Goal: Task Accomplishment & Management: Complete application form

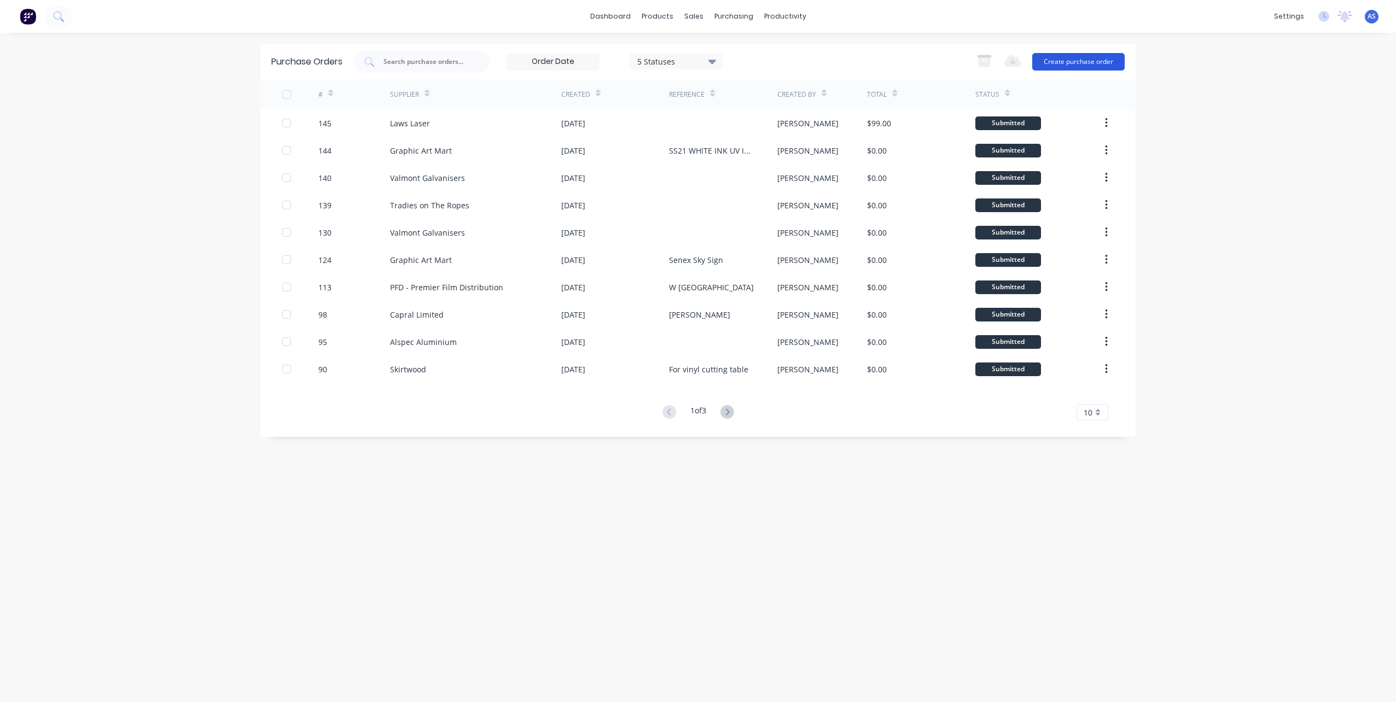
click at [1068, 60] on button "Create purchase order" at bounding box center [1078, 62] width 92 height 18
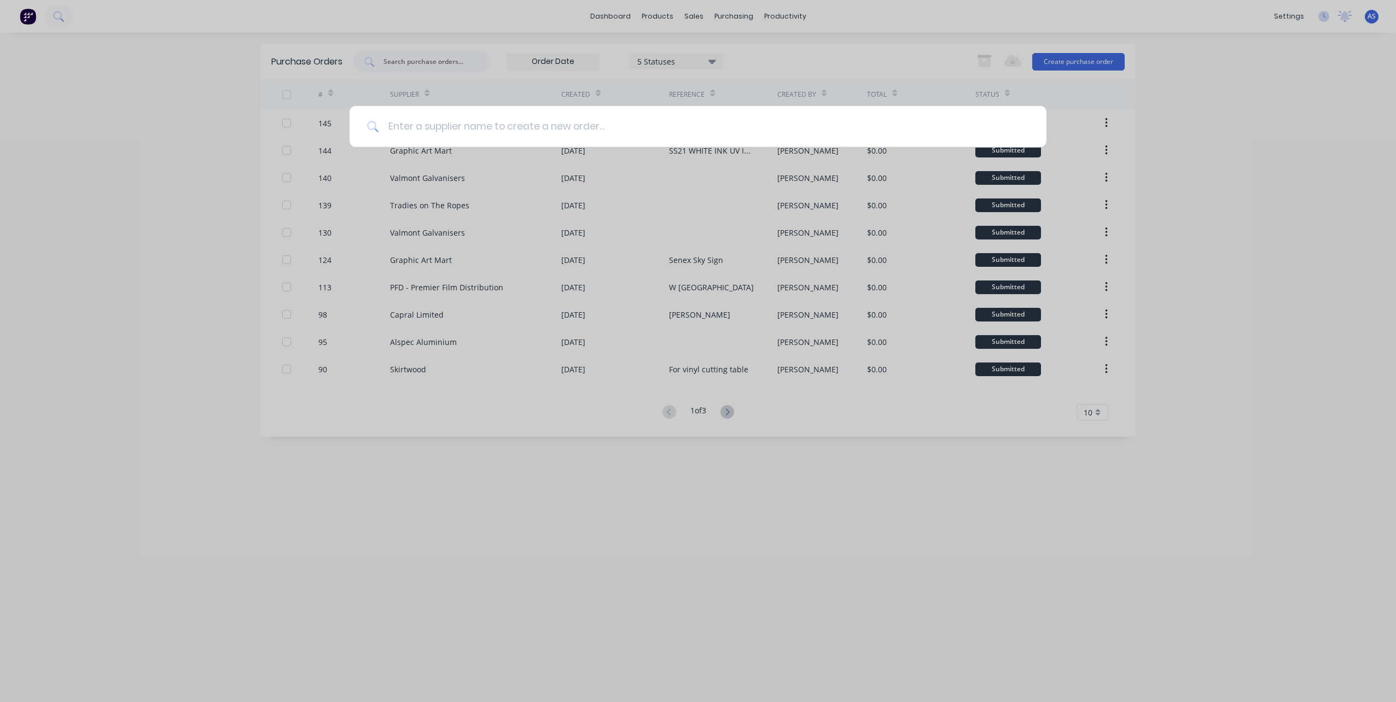
click at [498, 131] on input at bounding box center [704, 126] width 650 height 41
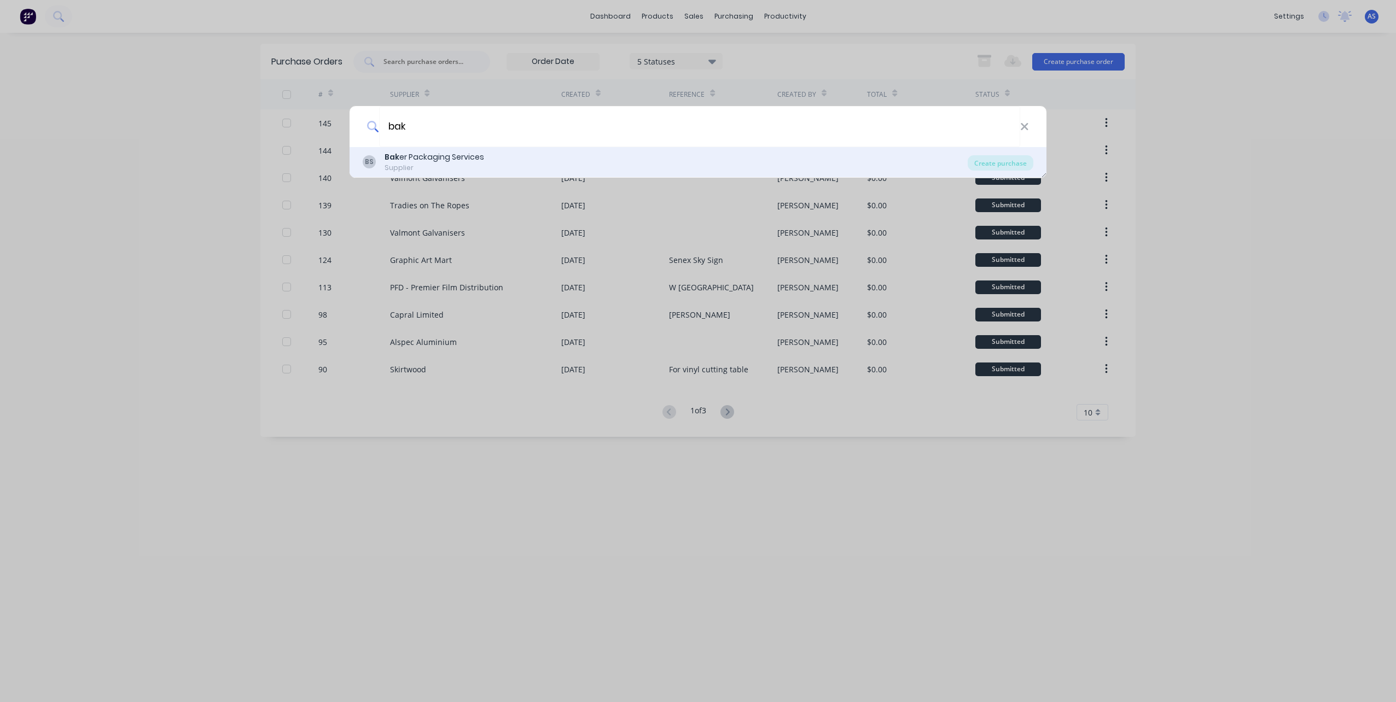
type input "bak"
click at [424, 155] on div "Bak er Packaging Services" at bounding box center [434, 156] width 100 height 11
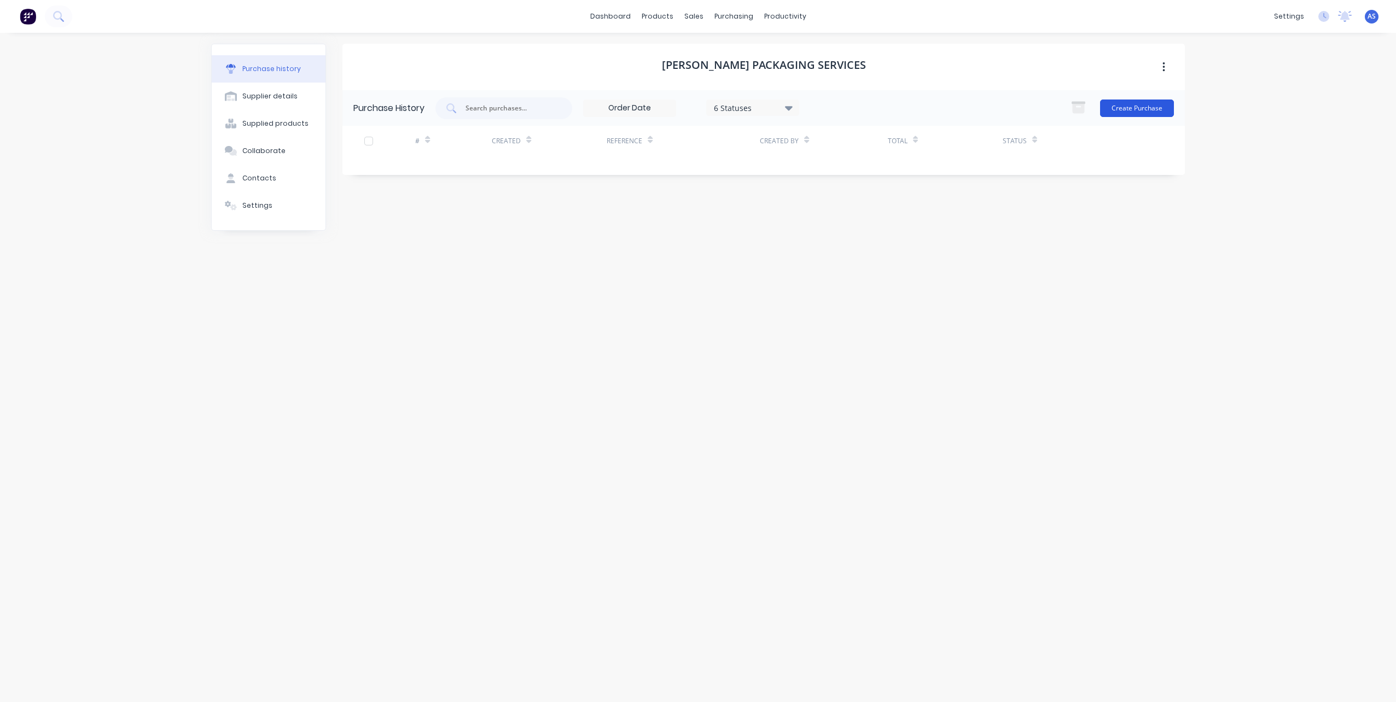
click at [1116, 106] on button "Create Purchase" at bounding box center [1137, 109] width 74 height 18
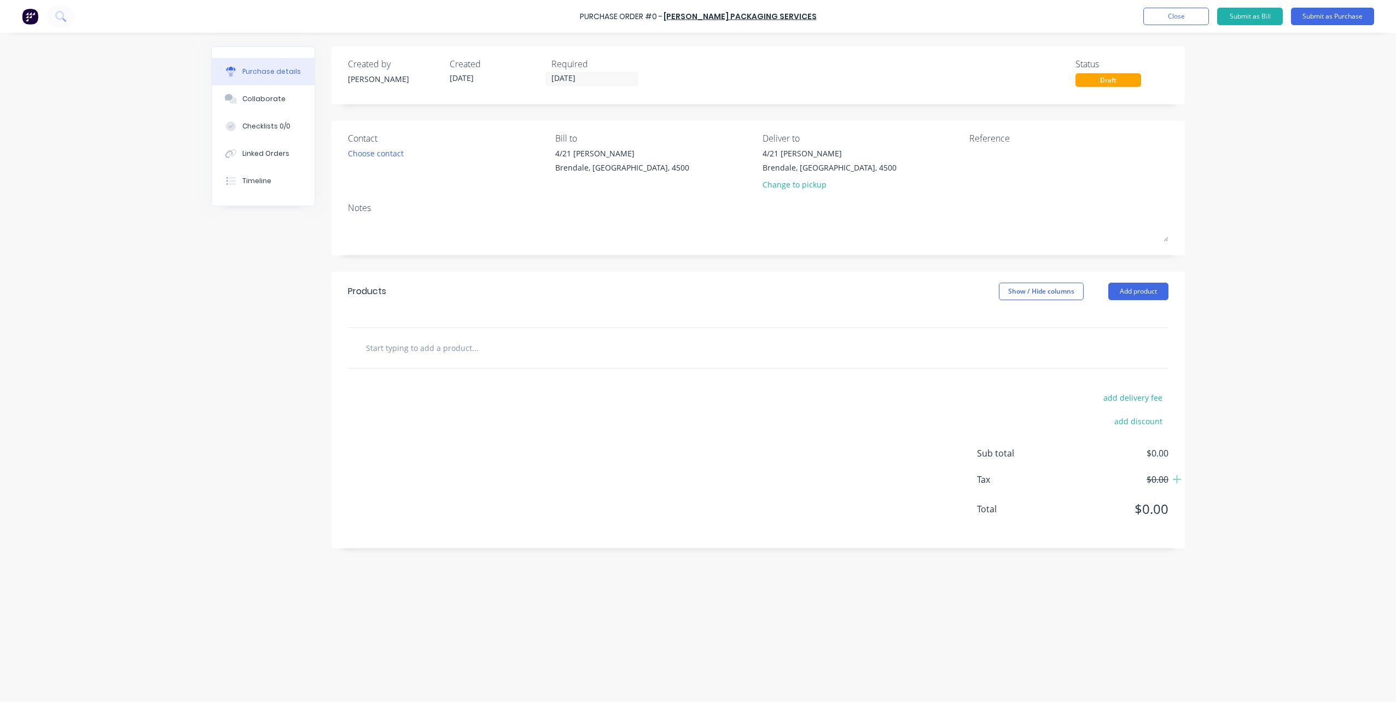
click at [412, 351] on input "text" at bounding box center [474, 348] width 219 height 22
paste input "1 roll of 300 wide Polytube 1 roll of 200 wide Polytube"
drag, startPoint x: 463, startPoint y: 347, endPoint x: 670, endPoint y: 345, distance: 207.8
click at [670, 345] on div "1 roll of 300 wide Polytube 1 roll of 200 wide Polytube Add 1 roll of 300 wide …" at bounding box center [521, 348] width 328 height 22
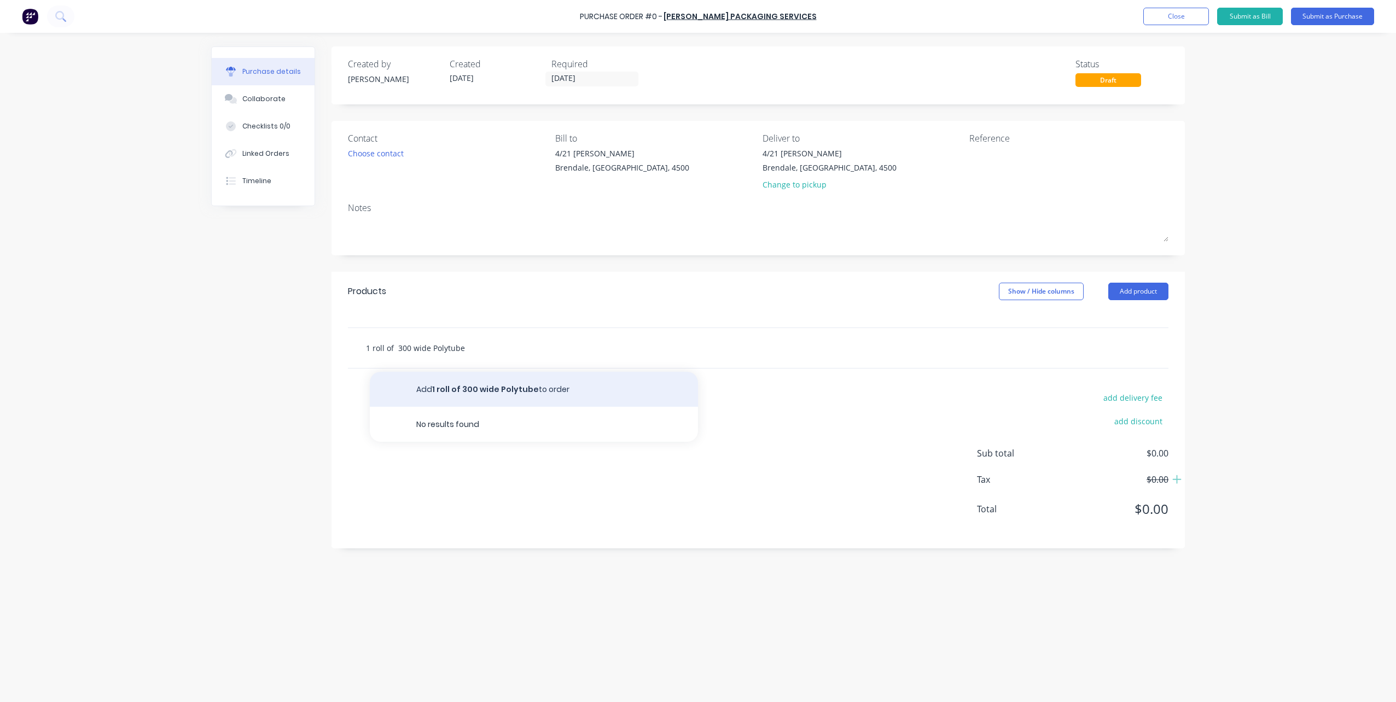
type input "1 roll of 300 wide Polytube"
click at [422, 389] on button "Add 1 roll of 300 wide Polytube to order" at bounding box center [534, 389] width 328 height 35
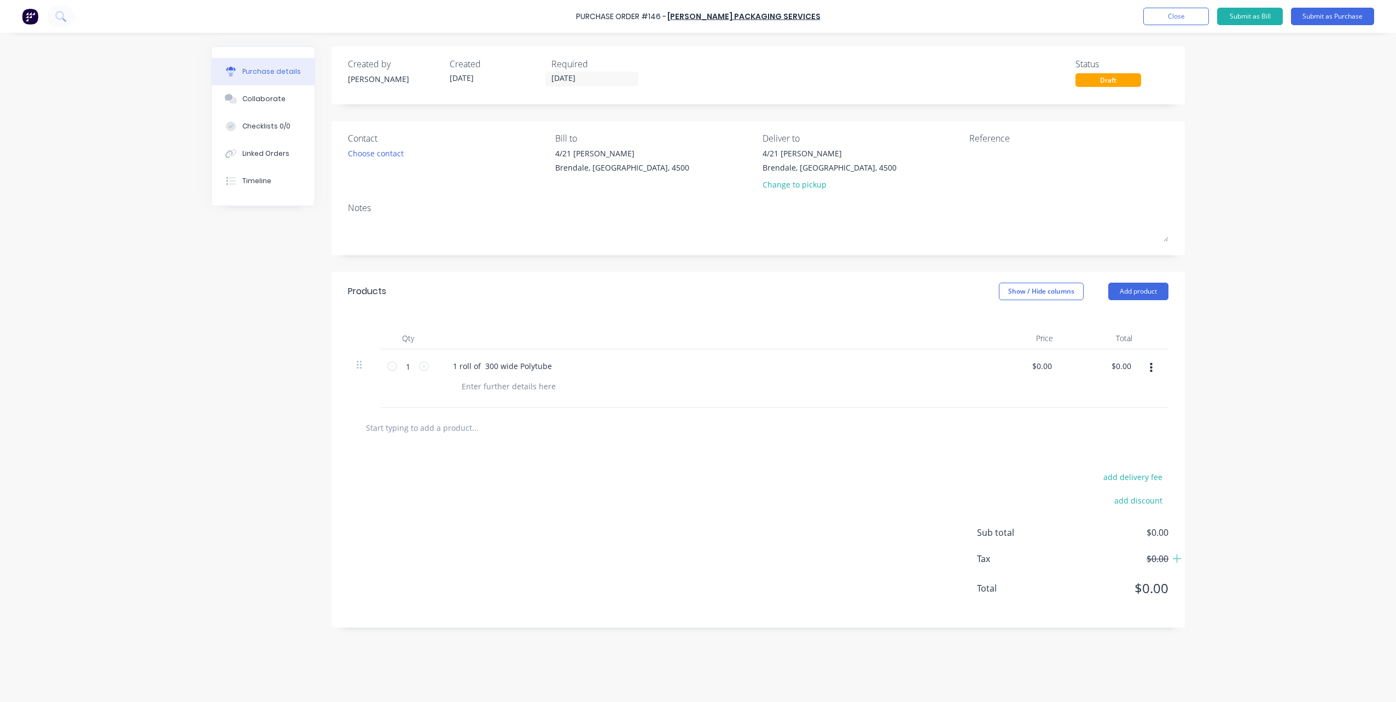
click at [459, 428] on input "text" at bounding box center [474, 428] width 219 height 22
paste input "1 roll of 300 wide Polytube 1 roll of 200 wide Polytube"
drag, startPoint x: 366, startPoint y: 430, endPoint x: 465, endPoint y: 431, distance: 99.0
click at [465, 431] on input "1 roll of 300 wide Polytube 1 roll of 200 wide Polytube" at bounding box center [474, 428] width 219 height 22
type input "1 roll of 200 wide Polytube"
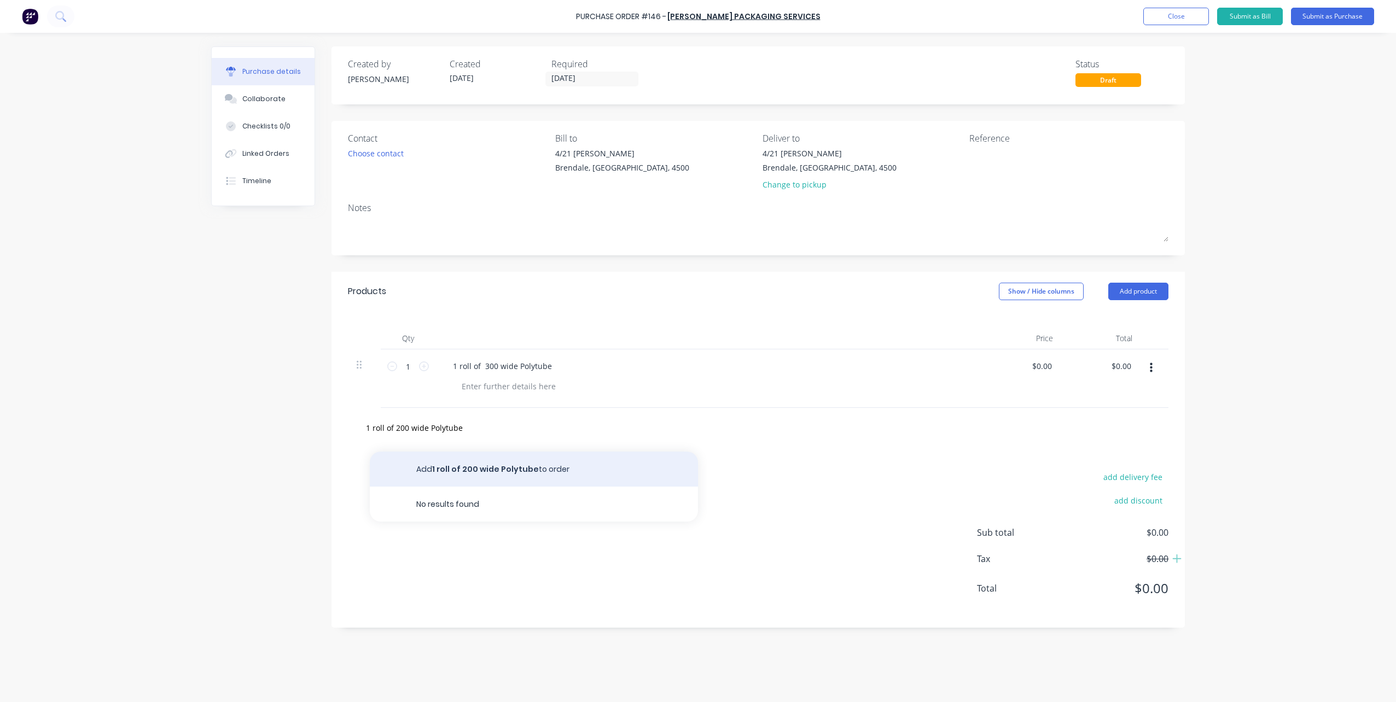
click at [467, 458] on button "Add 1 roll of 200 wide Polytube to order" at bounding box center [534, 469] width 328 height 35
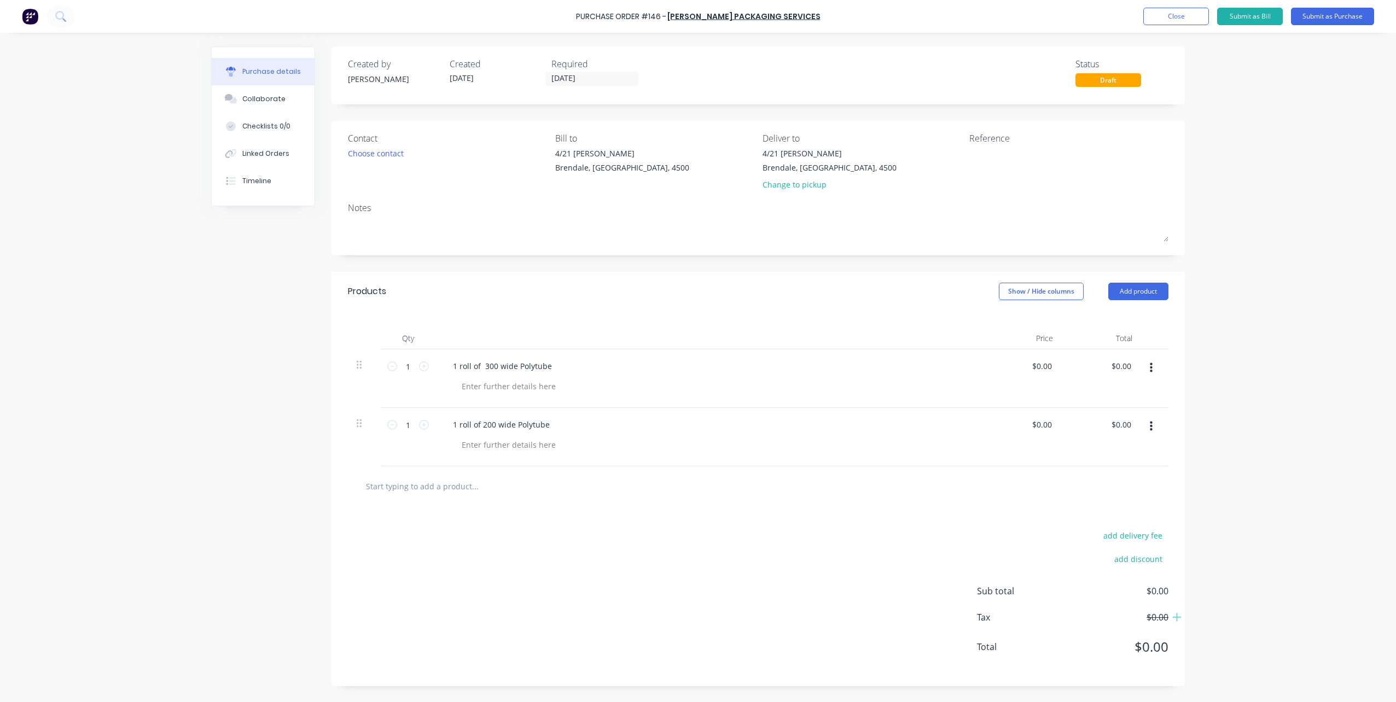
click at [459, 491] on input "text" at bounding box center [474, 486] width 219 height 22
paste input "1 roll of 300 wide Polytube 1 roll of 200 wide Polytube"
type input "1 roll of 600 wide Polytube 1 roll of 200 wide Polytube"
click at [537, 526] on button "Add 1 roll of 600 wide Polytube 1 roll of 200 wide Polytube to order" at bounding box center [534, 527] width 328 height 35
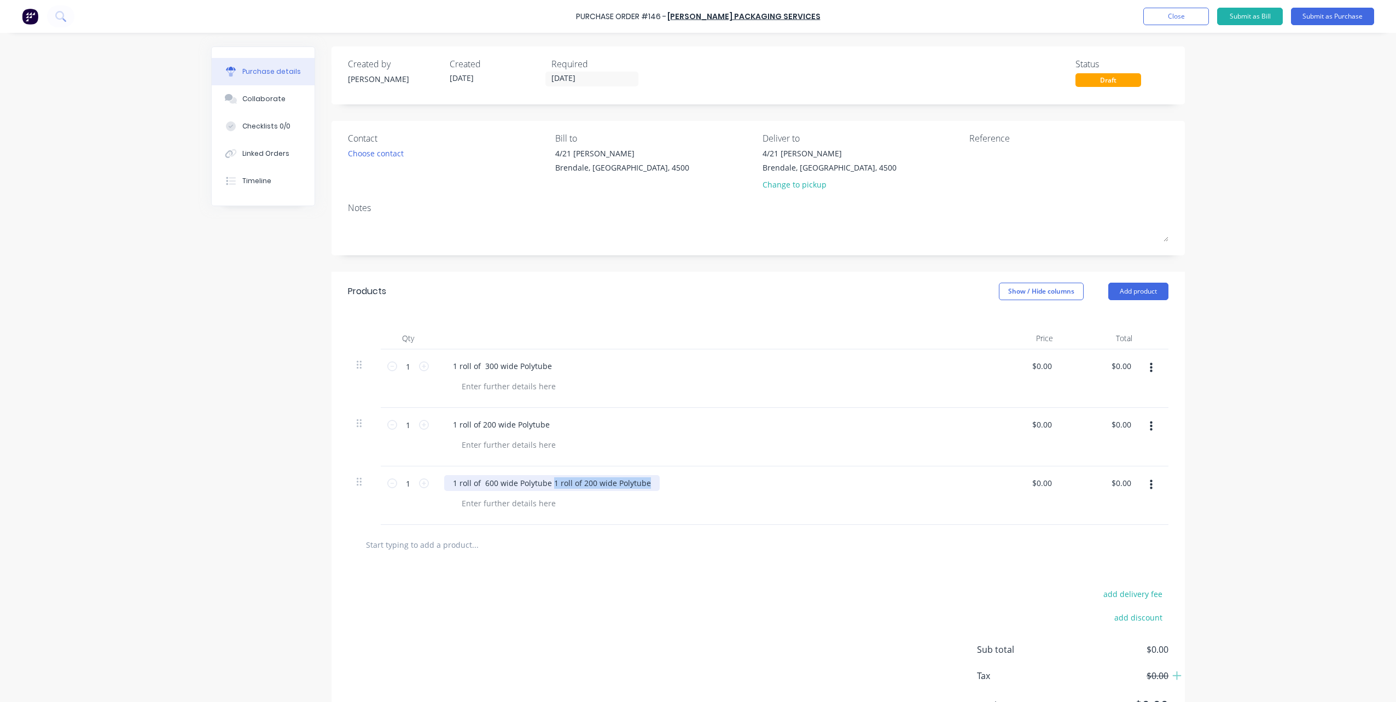
drag, startPoint x: 546, startPoint y: 478, endPoint x: 782, endPoint y: 541, distance: 244.0
click at [782, 541] on div "Products Show / Hide columns Add product Qty Price Total 1 1 1 roll of 300 wide…" at bounding box center [757, 508] width 853 height 473
click at [456, 545] on input "text" at bounding box center [474, 545] width 219 height 22
paste input "1 roll of 300 wide Polytube 1 roll of 200 wide Polytube"
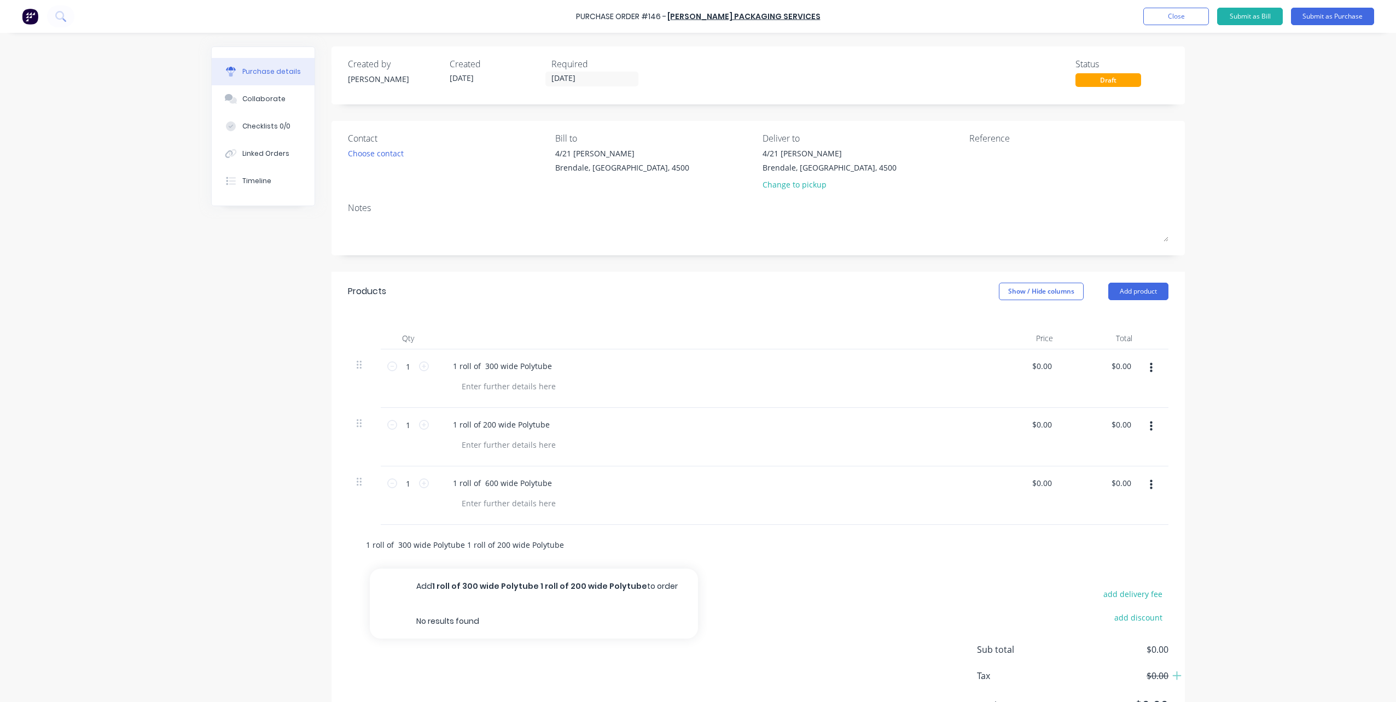
drag, startPoint x: 459, startPoint y: 545, endPoint x: 807, endPoint y: 594, distance: 351.3
click at [807, 593] on div "Products Show / Hide columns Add product Qty Price Total 1 1 1 roll of 300 wide…" at bounding box center [757, 508] width 853 height 473
type input "1 roll of 300 wide Polytube"
click at [474, 587] on button "Add 1 roll of 300 wide Polytube to order" at bounding box center [534, 586] width 328 height 35
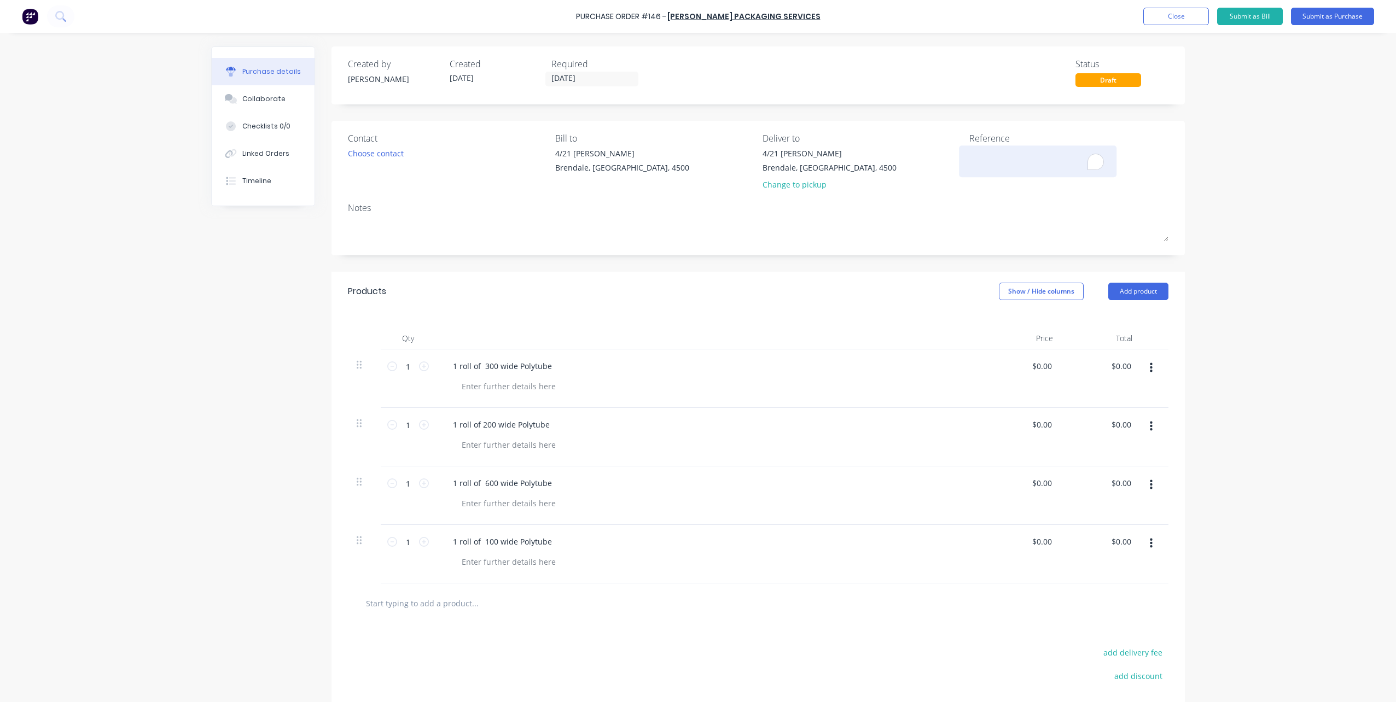
click at [976, 160] on textarea "To enrich screen reader interactions, please activate Accessibility in Grammarl…" at bounding box center [1037, 160] width 137 height 25
type textarea "Polytube"
type textarea "x"
type textarea "Polytube"
click at [1320, 15] on button "Submit as Purchase" at bounding box center [1332, 17] width 83 height 18
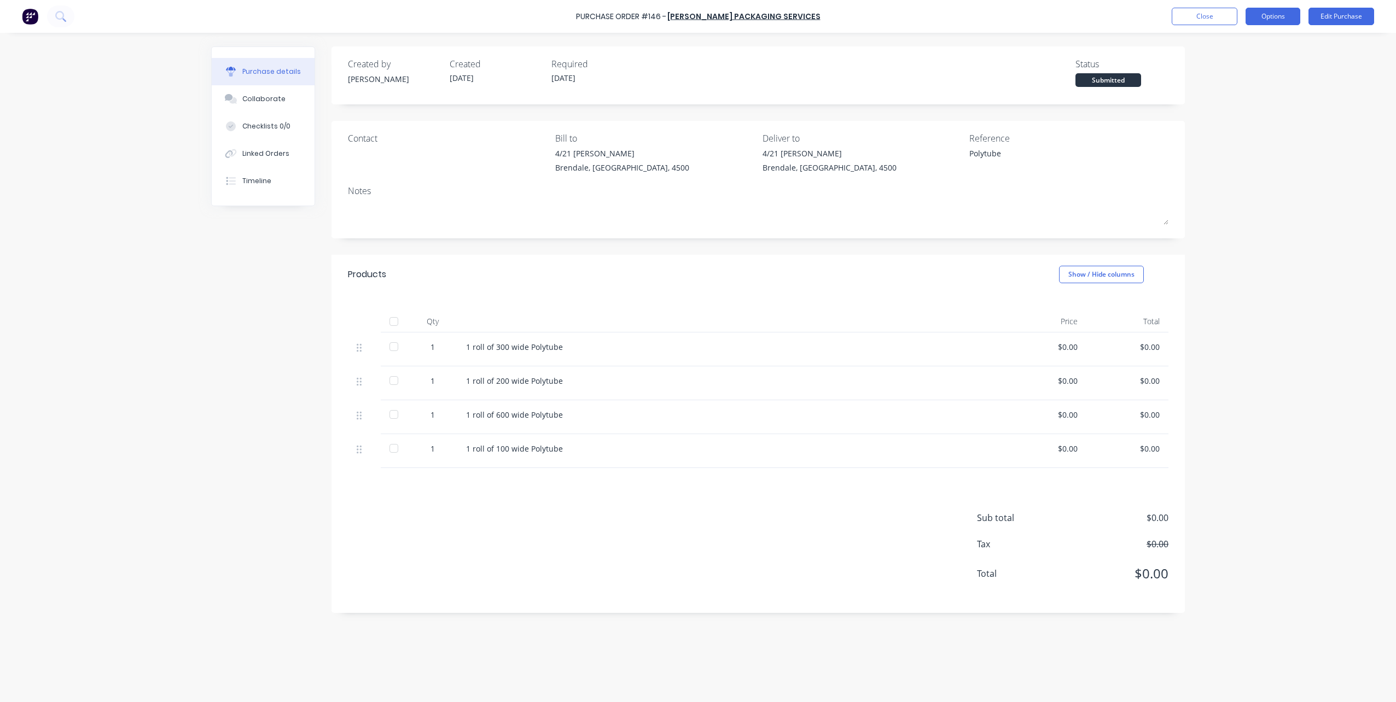
click at [1275, 15] on button "Options" at bounding box center [1272, 17] width 55 height 18
click at [1231, 42] on div "Print / Email" at bounding box center [1248, 45] width 84 height 16
click at [1226, 87] on div "Without pricing" at bounding box center [1248, 88] width 84 height 16
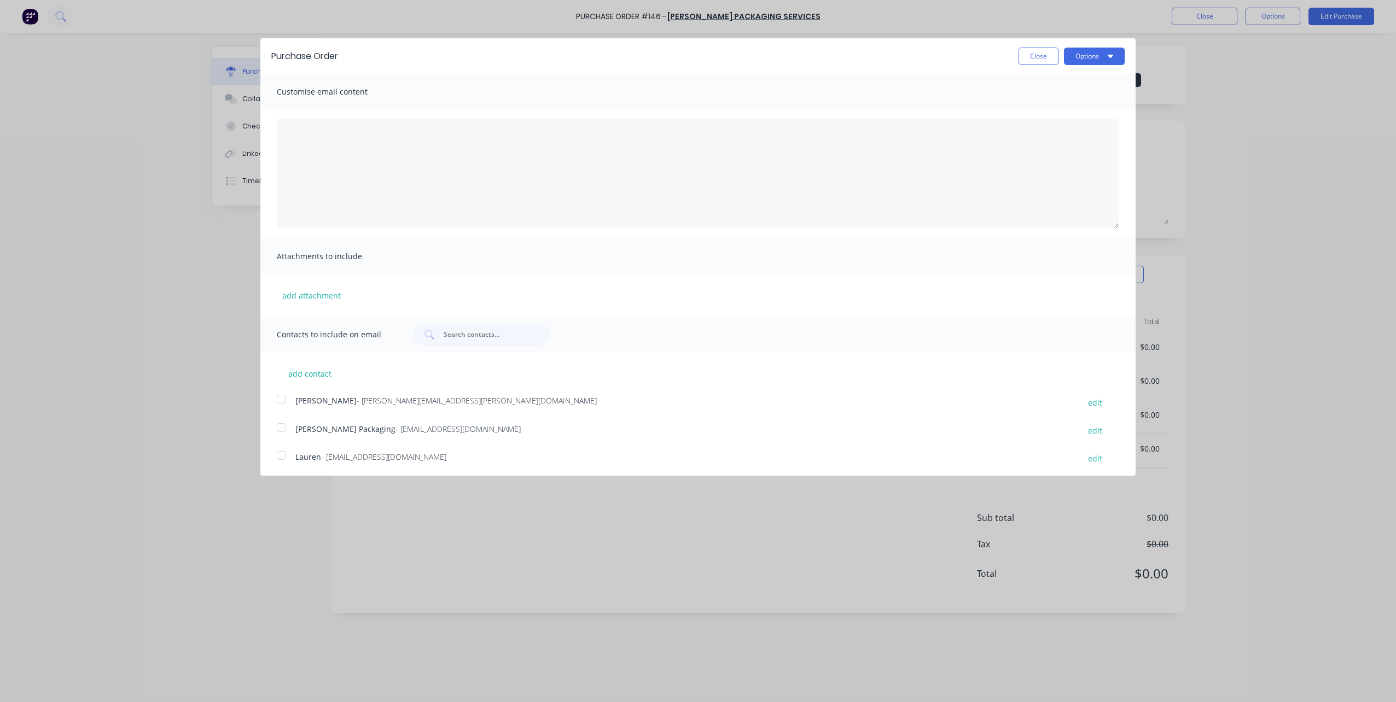
click at [282, 425] on div at bounding box center [281, 428] width 22 height 22
click at [1075, 57] on button "Options" at bounding box center [1094, 57] width 61 height 18
click at [1039, 107] on div "Email" at bounding box center [1072, 106] width 84 height 16
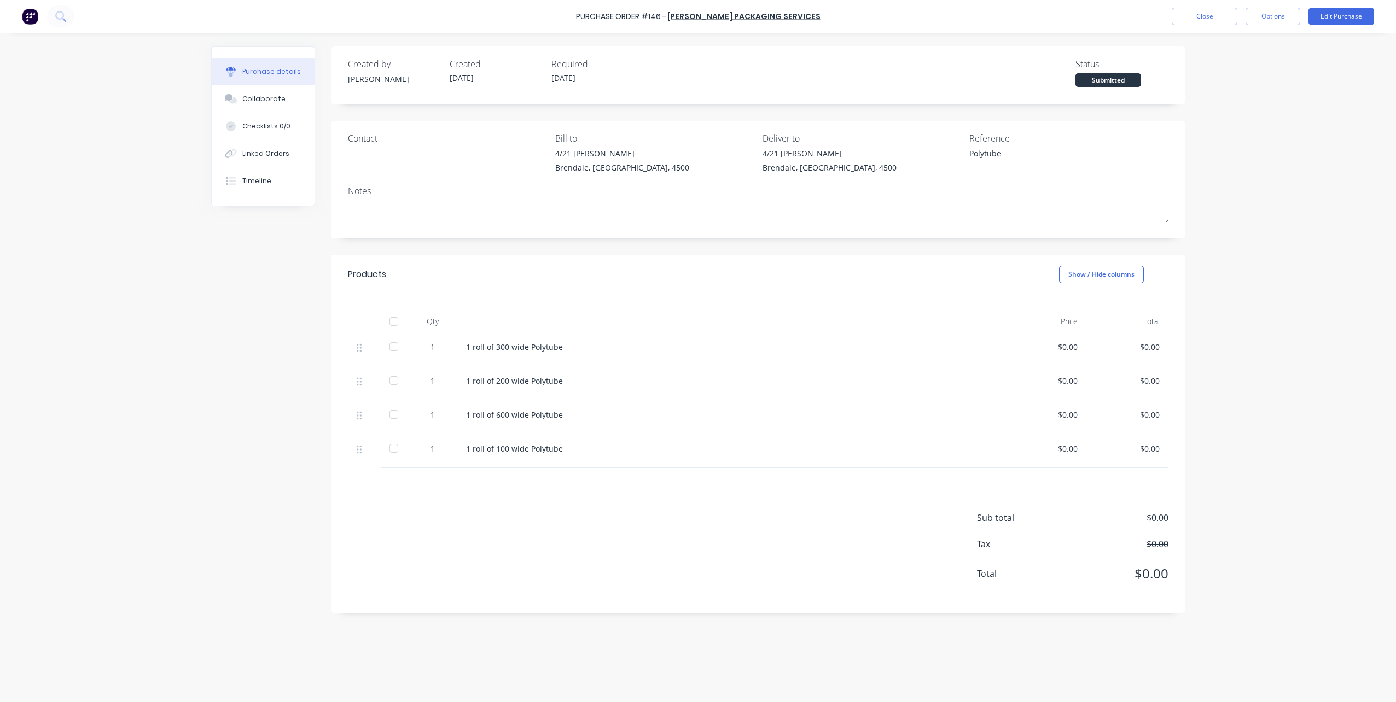
type textarea "x"
